Goal: Task Accomplishment & Management: Use online tool/utility

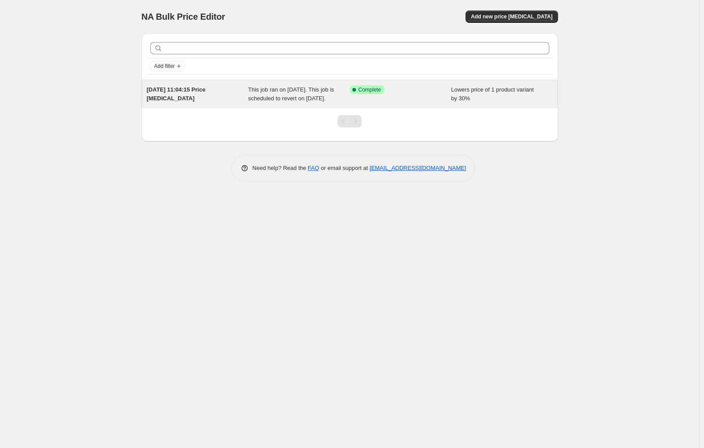
click at [422, 99] on div "Success Complete Complete" at bounding box center [401, 94] width 102 height 18
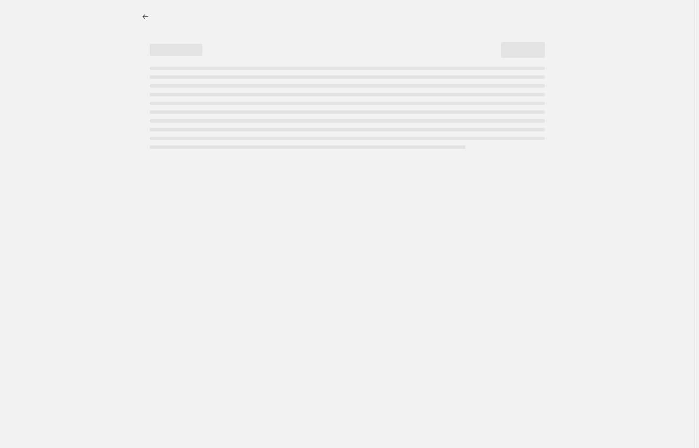
select select "percentage"
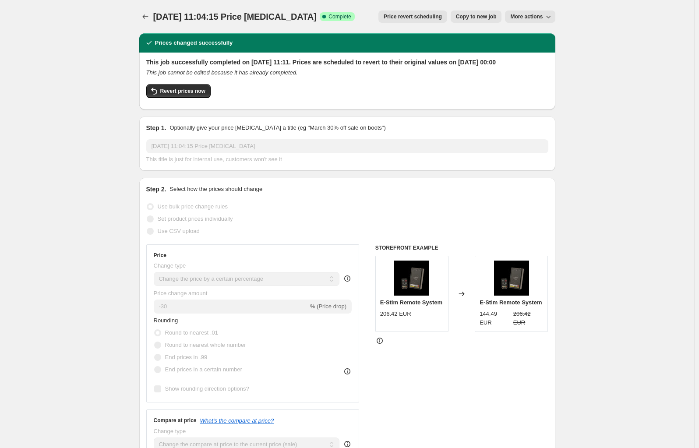
click at [536, 16] on span "More actions" at bounding box center [526, 16] width 32 height 7
drag, startPoint x: 584, startPoint y: 34, endPoint x: 443, endPoint y: 11, distance: 142.5
click at [475, 15] on span "Copy to new job" at bounding box center [476, 16] width 41 height 7
select select "percentage"
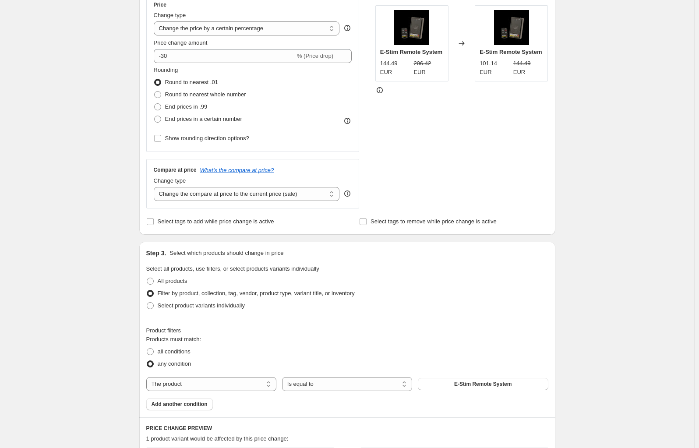
scroll to position [219, 0]
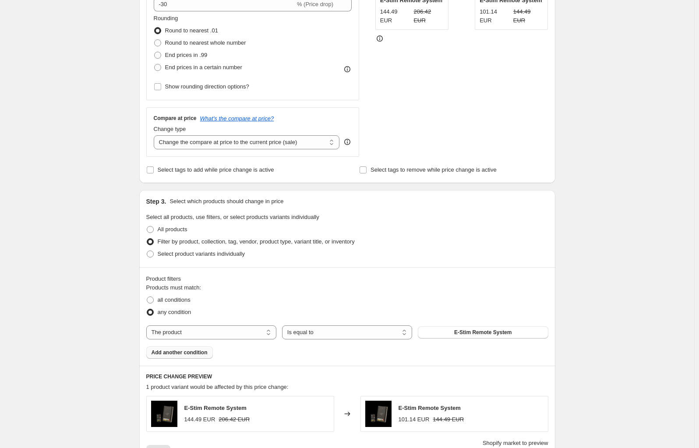
click at [179, 351] on span "Add another condition" at bounding box center [180, 352] width 56 height 7
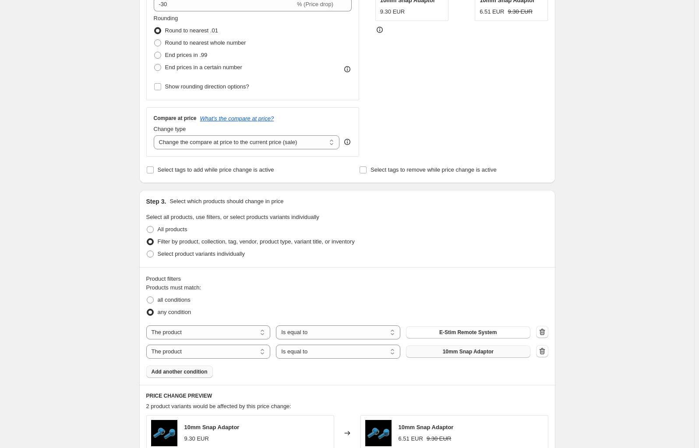
click at [496, 352] on button "10mm Snap Adaptor" at bounding box center [468, 352] width 124 height 12
click at [191, 375] on span "Add another condition" at bounding box center [180, 371] width 56 height 7
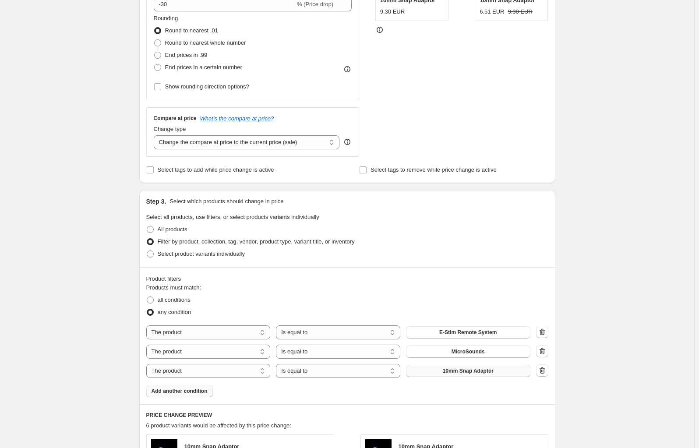
click at [462, 371] on span "10mm Snap Adaptor" at bounding box center [468, 371] width 51 height 7
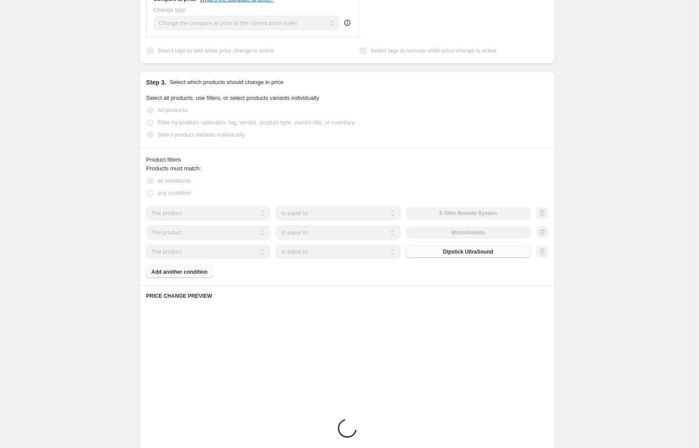
scroll to position [350, 0]
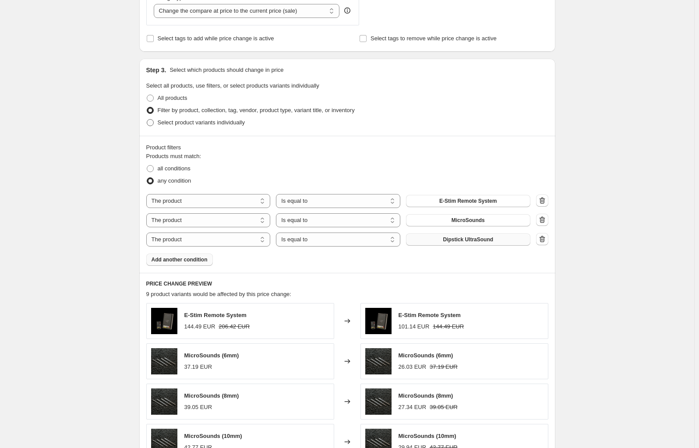
click at [154, 122] on span at bounding box center [150, 122] width 7 height 7
click at [147, 120] on input "Select product variants individually" at bounding box center [147, 119] width 0 height 0
radio input "true"
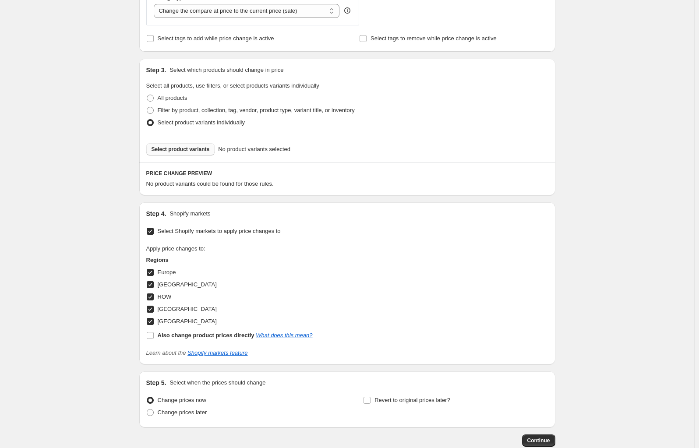
click at [174, 150] on span "Select product variants" at bounding box center [181, 149] width 58 height 7
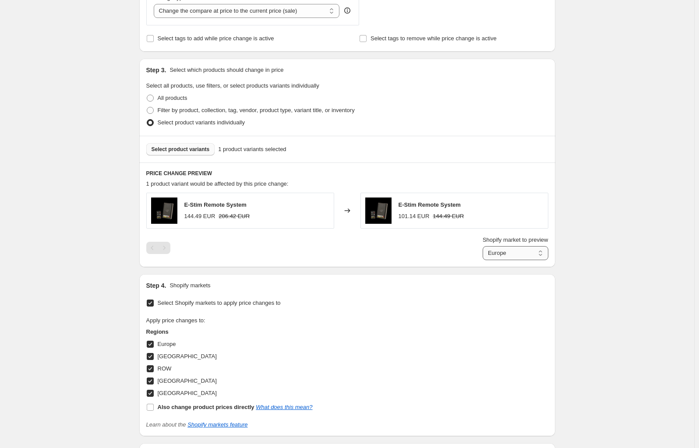
click at [511, 260] on select "Europe [GEOGRAPHIC_DATA] ROW [GEOGRAPHIC_DATA] [GEOGRAPHIC_DATA]" at bounding box center [516, 253] width 66 height 14
select select "97840922997"
click at [485, 260] on select "Europe [GEOGRAPHIC_DATA] ROW [GEOGRAPHIC_DATA] [GEOGRAPHIC_DATA]" at bounding box center [516, 253] width 66 height 14
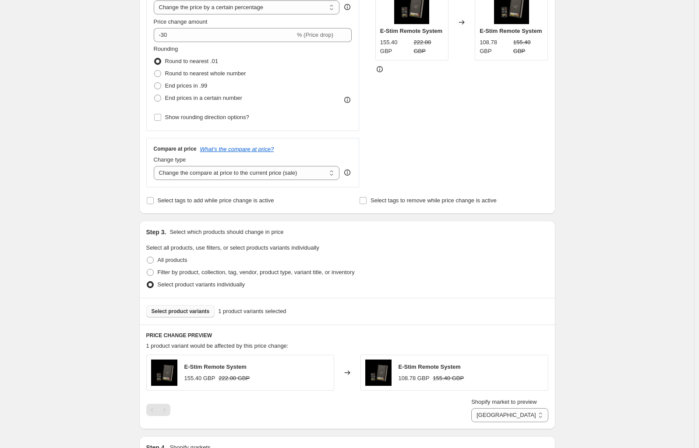
scroll to position [212, 0]
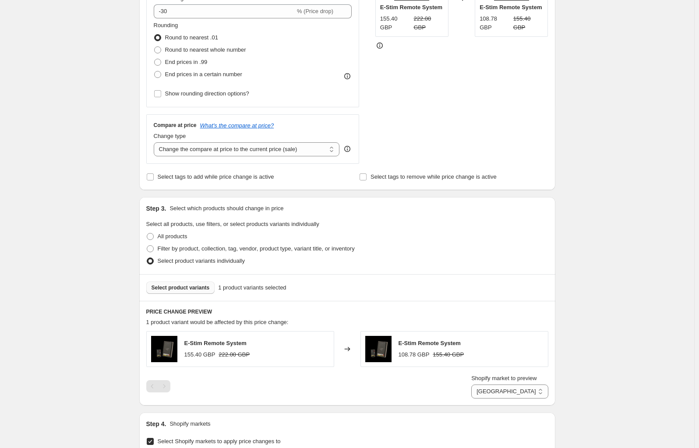
click at [185, 289] on span "Select product variants" at bounding box center [181, 287] width 58 height 7
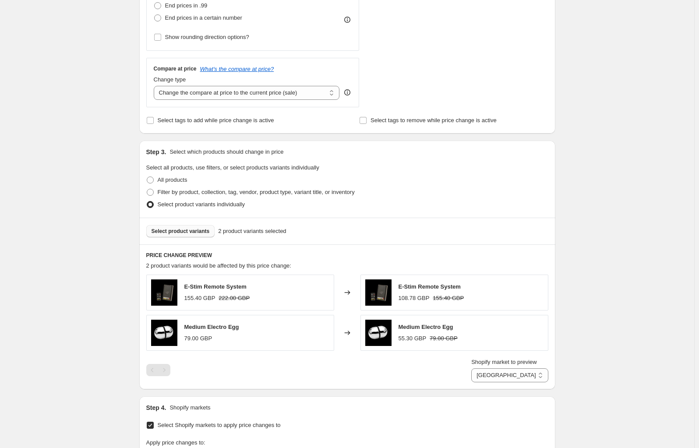
scroll to position [256, 0]
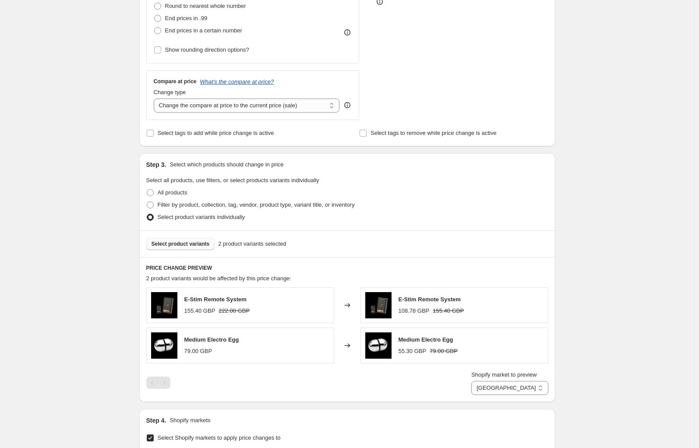
click at [289, 306] on div "E-Stim Remote System 155.40 GBP 222.00 GBP" at bounding box center [240, 305] width 188 height 36
click at [183, 240] on button "Select product variants" at bounding box center [180, 244] width 69 height 12
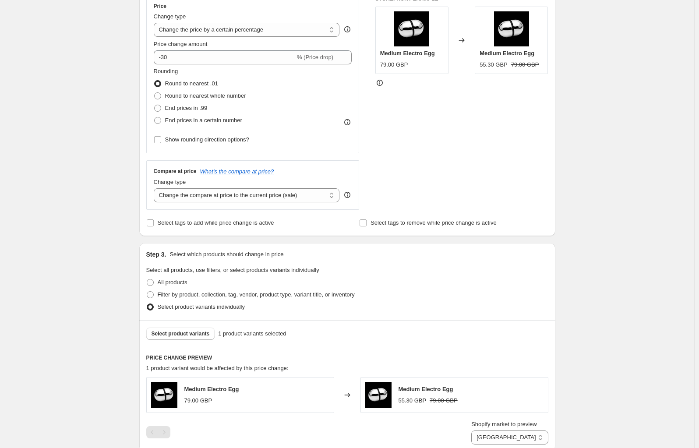
scroll to position [124, 0]
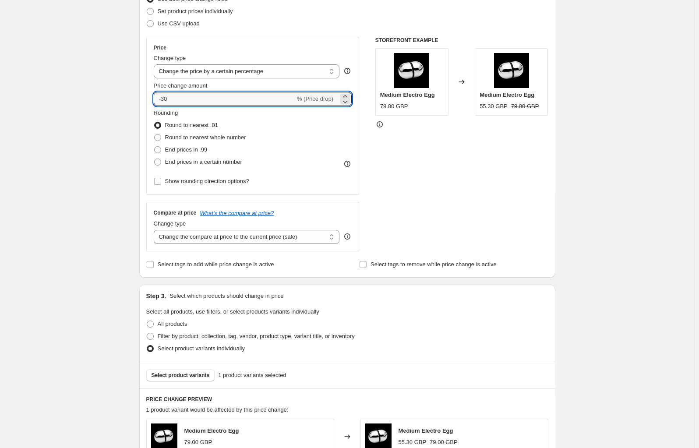
drag, startPoint x: 206, startPoint y: 99, endPoint x: 87, endPoint y: 98, distance: 119.2
click at [87, 98] on div "Create new price [MEDICAL_DATA]. This page is ready Create new price [MEDICAL_D…" at bounding box center [347, 337] width 694 height 923
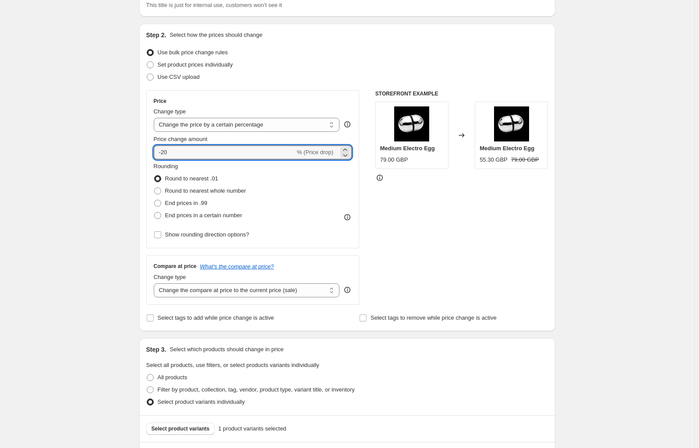
scroll to position [0, 0]
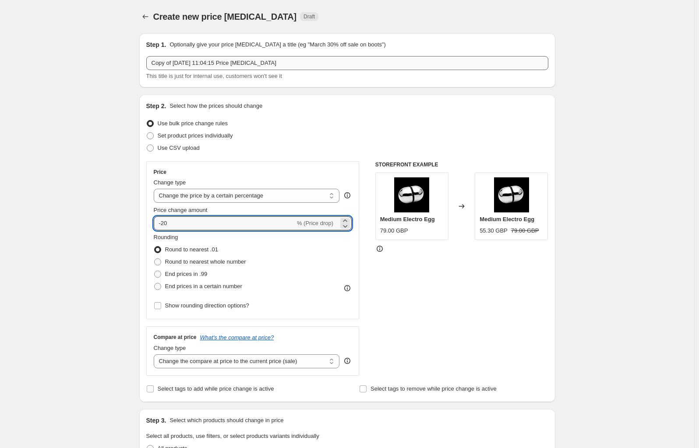
type input "-20"
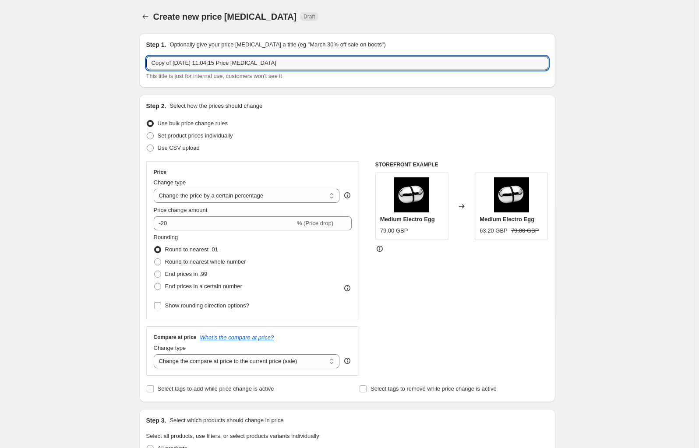
drag, startPoint x: 291, startPoint y: 63, endPoint x: 108, endPoint y: 64, distance: 183.6
type input "20% Shocktober"
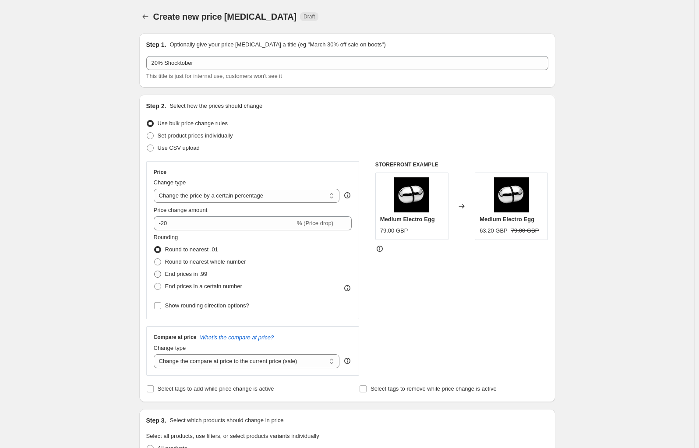
click at [160, 274] on span at bounding box center [157, 274] width 7 height 7
click at [155, 271] on input "End prices in .99" at bounding box center [154, 271] width 0 height 0
radio input "true"
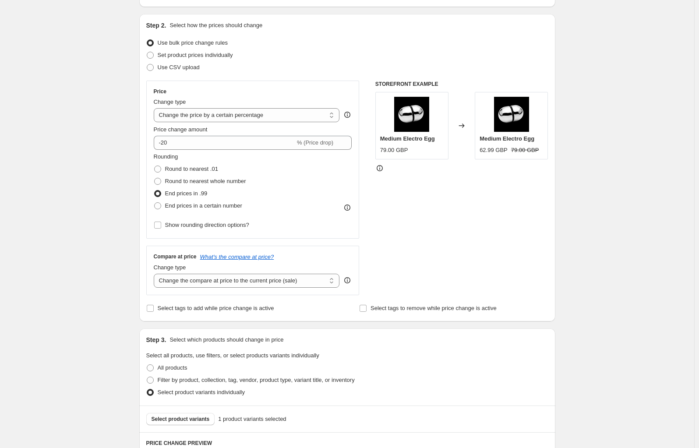
scroll to position [88, 0]
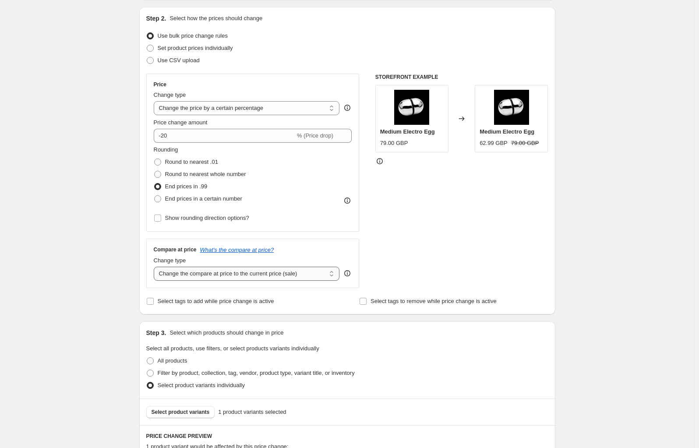
click at [225, 274] on select "Change the compare at price to the current price (sale) Change the compare at p…" at bounding box center [247, 274] width 186 height 14
click at [156, 267] on select "Change the compare at price to the current price (sale) Change the compare at p…" at bounding box center [247, 274] width 186 height 14
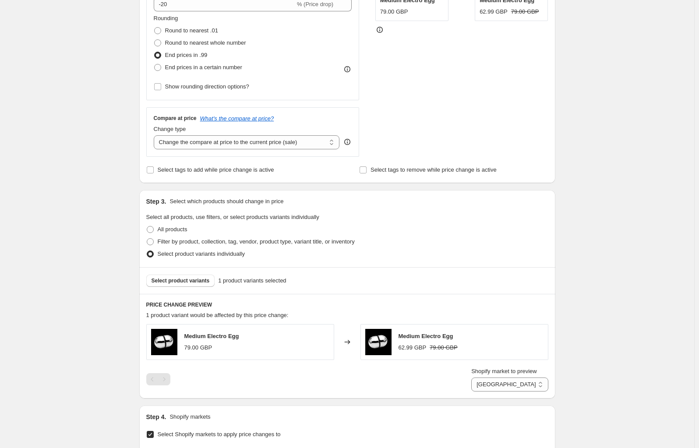
scroll to position [307, 0]
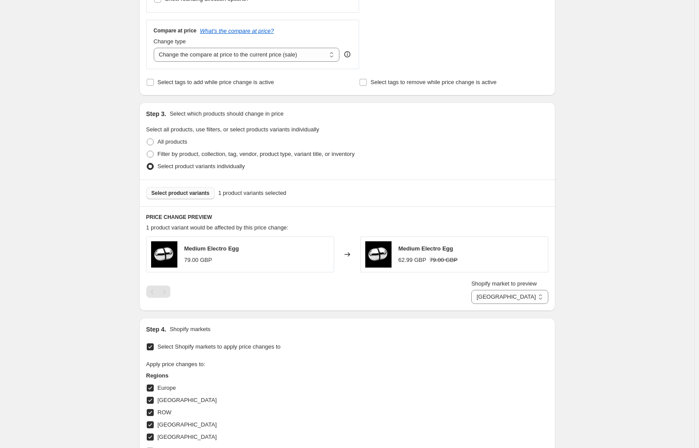
click at [171, 193] on span "Select product variants" at bounding box center [181, 193] width 58 height 7
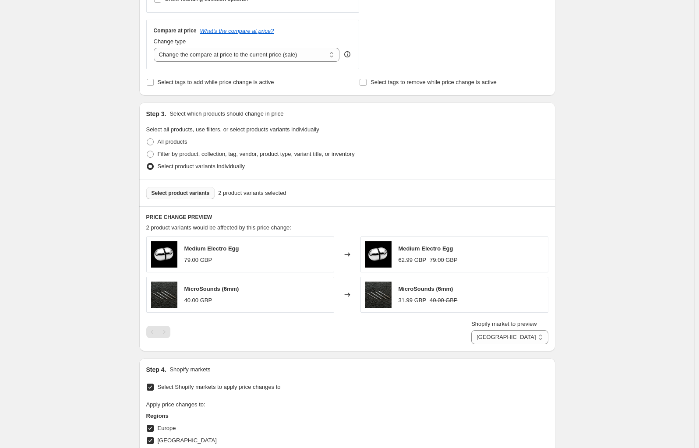
click at [168, 193] on span "Select product variants" at bounding box center [181, 193] width 58 height 7
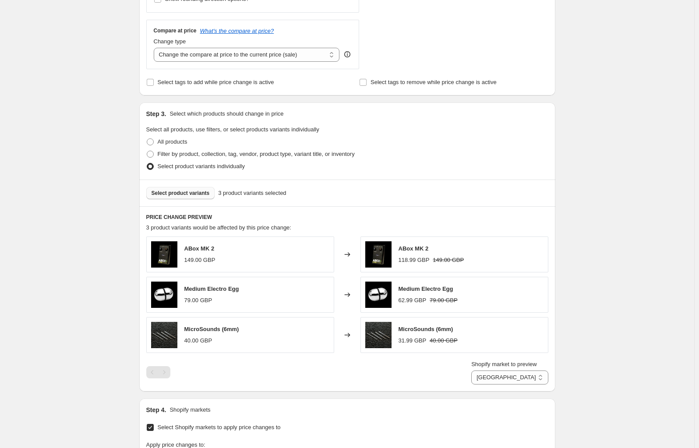
click at [192, 195] on span "Select product variants" at bounding box center [181, 193] width 58 height 7
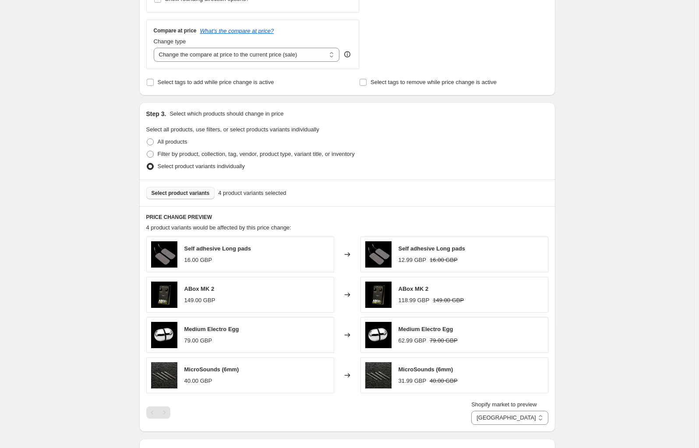
click at [171, 192] on span "Select product variants" at bounding box center [181, 193] width 58 height 7
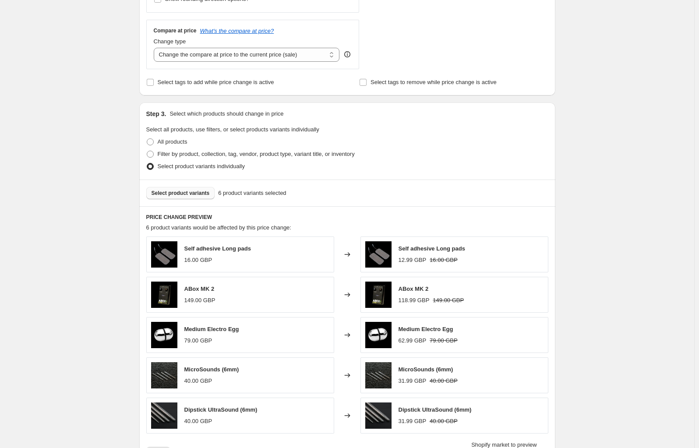
click at [185, 193] on span "Select product variants" at bounding box center [181, 193] width 58 height 7
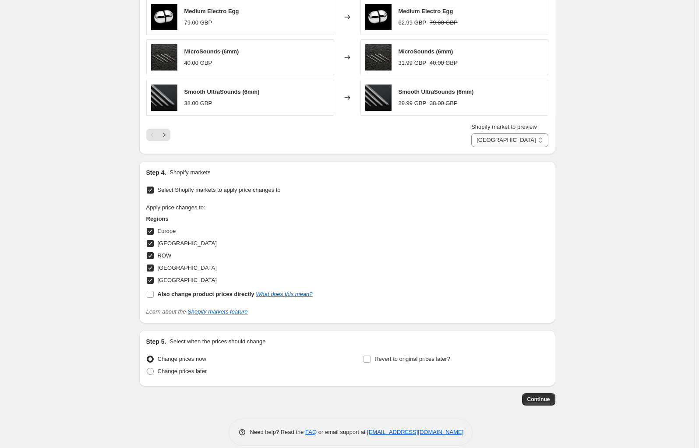
scroll to position [636, 0]
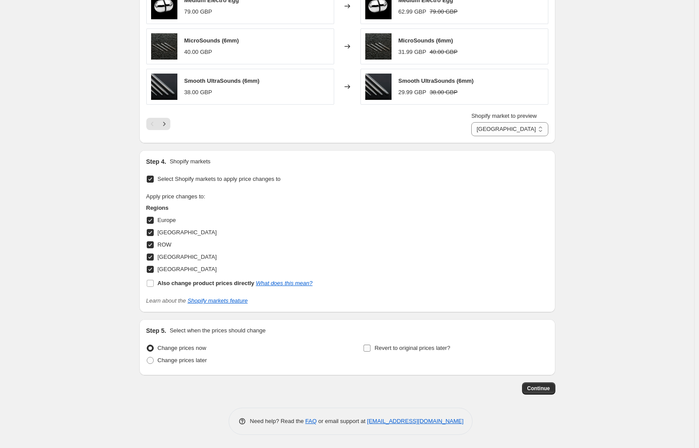
click at [365, 347] on span at bounding box center [367, 348] width 8 height 8
click at [365, 347] on input "Revert to original prices later?" at bounding box center [367, 348] width 7 height 7
checkbox input "true"
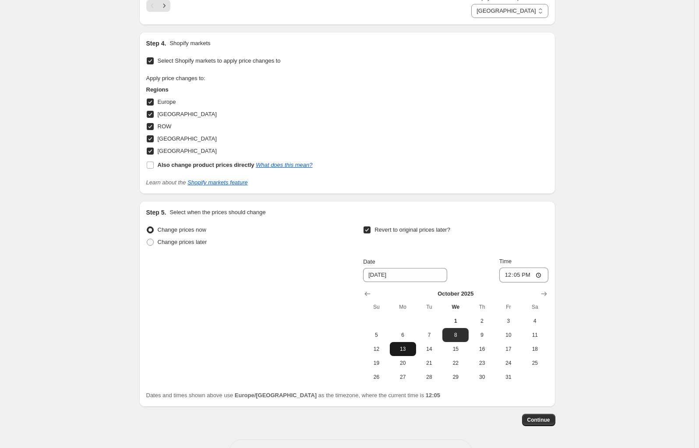
scroll to position [768, 0]
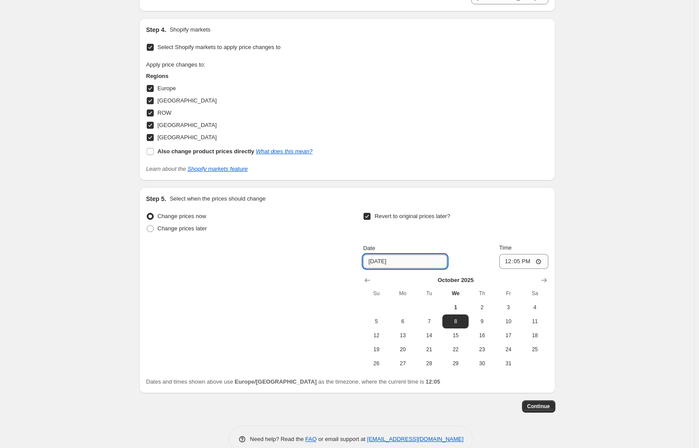
click at [402, 262] on input "[DATE]" at bounding box center [405, 262] width 84 height 14
click at [513, 363] on span "31" at bounding box center [508, 363] width 19 height 7
type input "[DATE]"
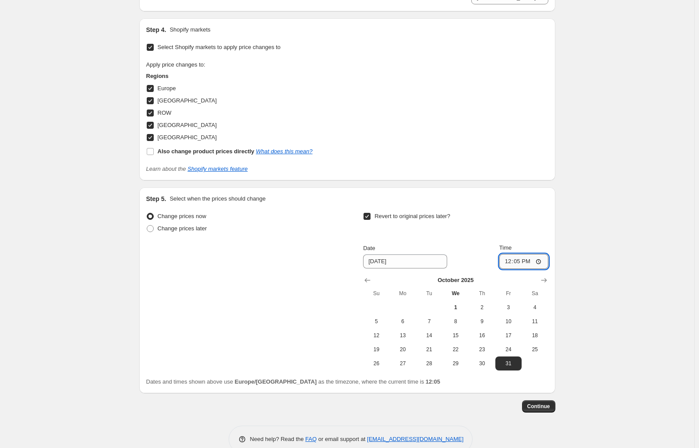
click at [522, 260] on input "12:05" at bounding box center [523, 261] width 49 height 15
type input "23:59"
click at [538, 407] on span "Continue" at bounding box center [538, 406] width 23 height 7
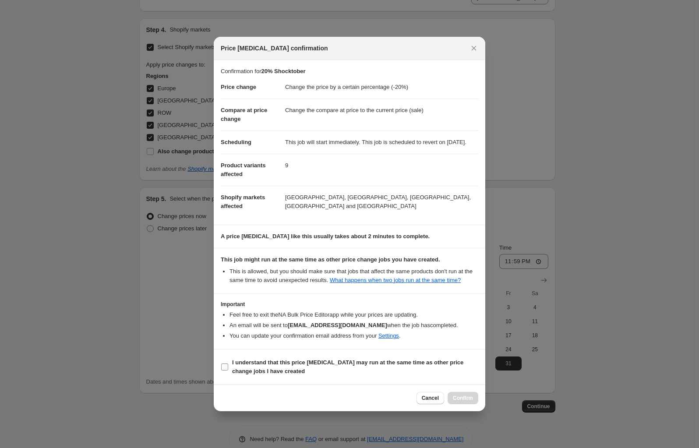
drag, startPoint x: 226, startPoint y: 371, endPoint x: 235, endPoint y: 378, distance: 10.9
click at [226, 371] on input "I understand that this price [MEDICAL_DATA] may run at the same time as other p…" at bounding box center [224, 367] width 7 height 7
checkbox input "true"
click at [465, 402] on span "Confirm" at bounding box center [463, 398] width 20 height 7
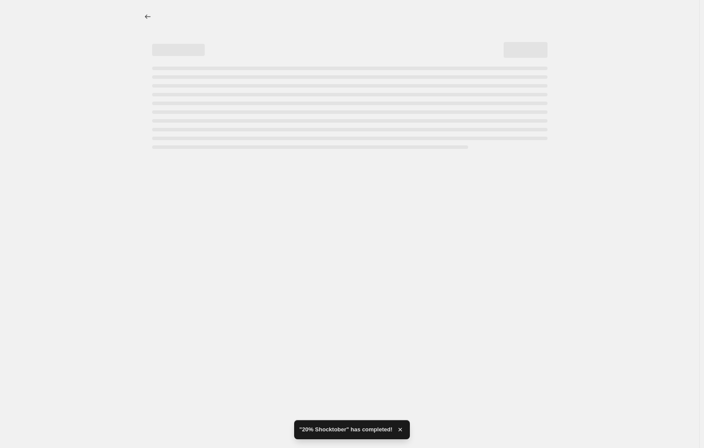
select select "percentage"
select select "97840922997"
